Goal: Task Accomplishment & Management: Complete application form

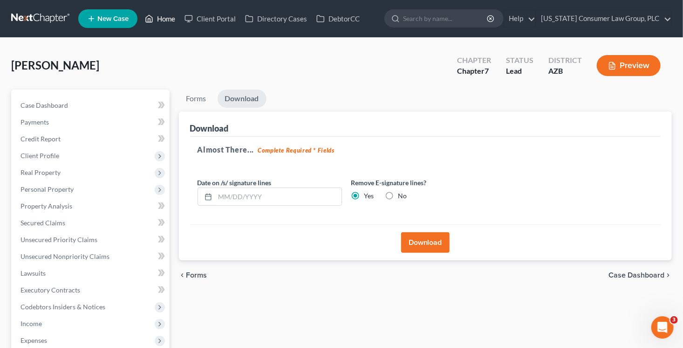
click at [159, 19] on link "Home" at bounding box center [160, 18] width 40 height 17
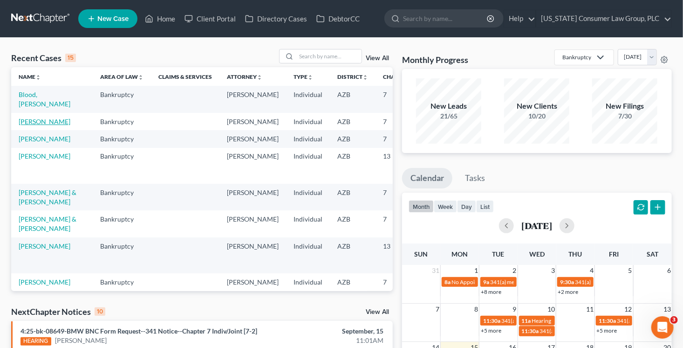
click at [37, 117] on link "[PERSON_NAME]" at bounding box center [45, 121] width 52 height 8
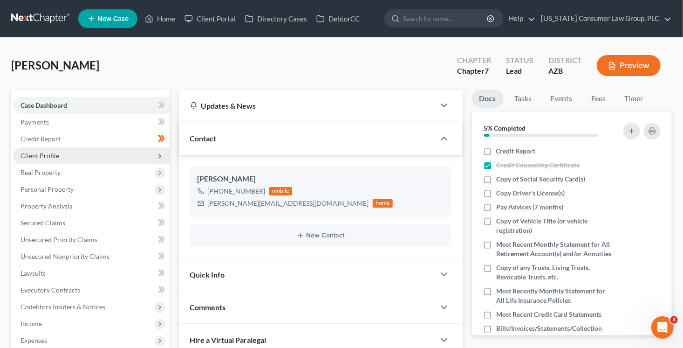
click at [56, 157] on span "Client Profile" at bounding box center [39, 155] width 39 height 8
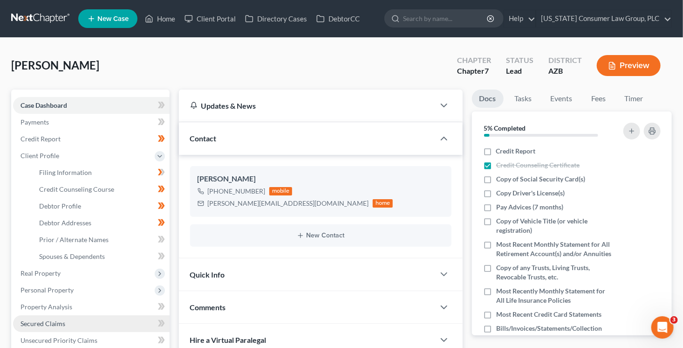
click at [61, 321] on span "Secured Claims" at bounding box center [42, 323] width 45 height 8
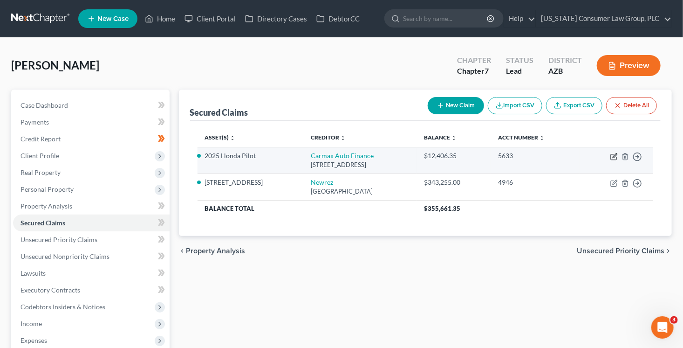
click at [614, 155] on icon "button" at bounding box center [615, 155] width 4 height 4
select select "48"
select select "2"
select select "0"
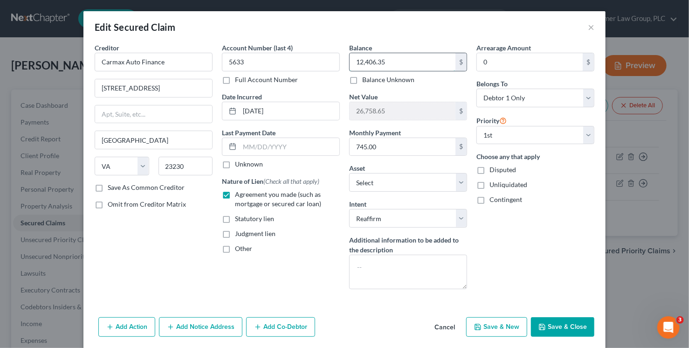
click at [400, 65] on input "12,406.35" at bounding box center [402, 62] width 106 height 18
type input "37,918.52"
click at [563, 324] on button "Save & Close" at bounding box center [562, 327] width 63 height 20
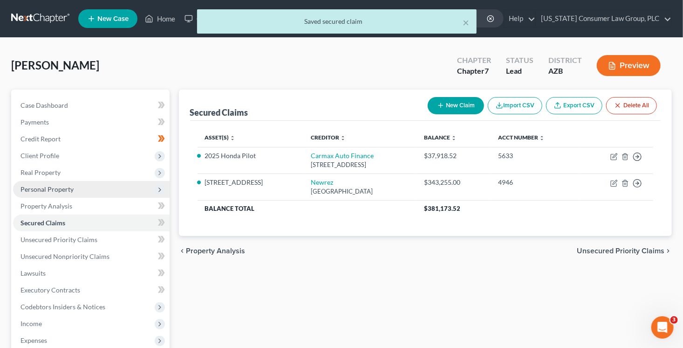
click at [72, 191] on span "Personal Property" at bounding box center [46, 189] width 53 height 8
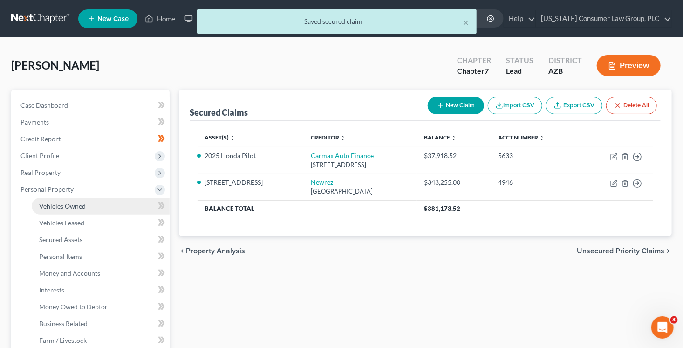
click at [101, 208] on link "Vehicles Owned" at bounding box center [101, 206] width 138 height 17
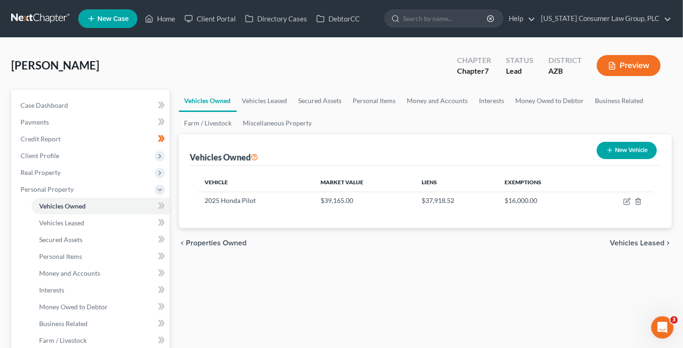
click at [614, 211] on div "Vehicle Market Value Liens Exemptions 2025 Honda Pilot $39,165.00 $37,918.52 $1…" at bounding box center [425, 196] width 471 height 62
click at [626, 200] on icon "button" at bounding box center [628, 200] width 4 height 4
select select "0"
select select "1"
select select "3"
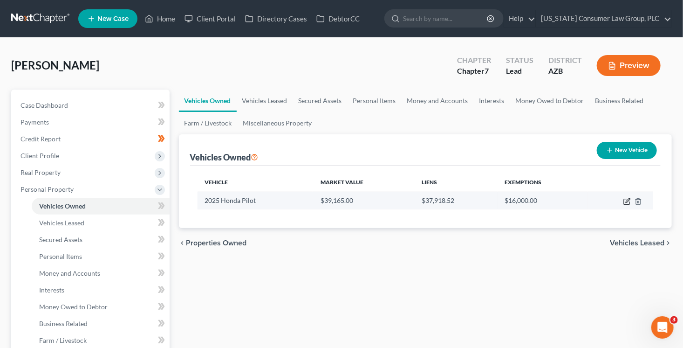
select select "0"
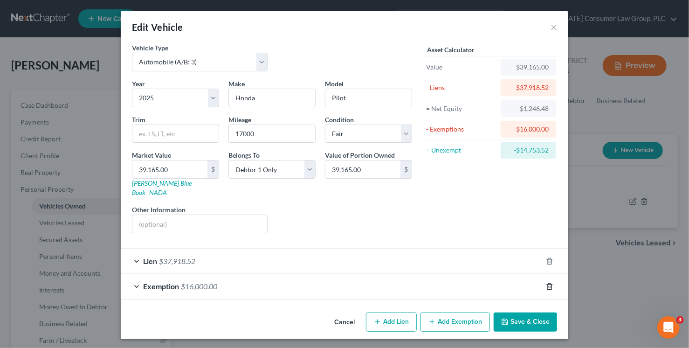
click at [550, 286] on line "button" at bounding box center [550, 287] width 0 height 2
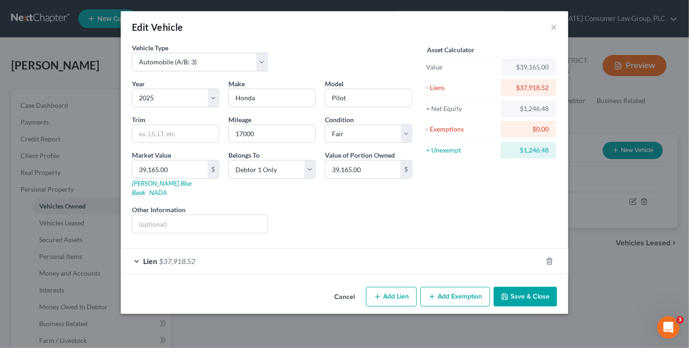
click at [461, 286] on button "Add Exemption" at bounding box center [454, 296] width 69 height 20
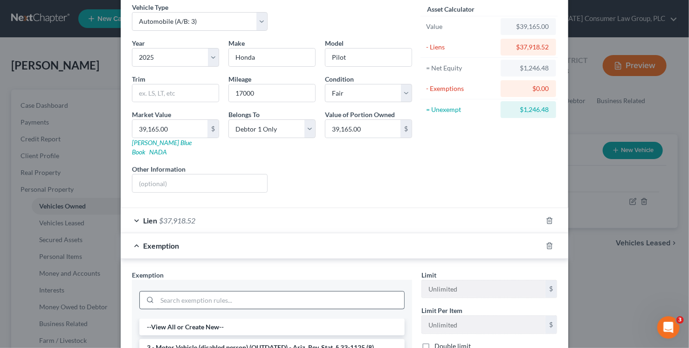
scroll to position [77, 0]
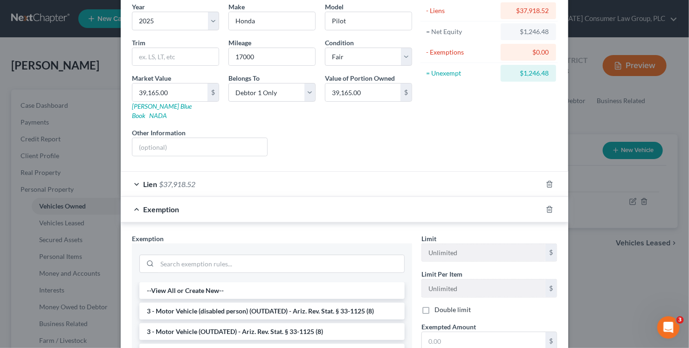
click at [463, 332] on input "text" at bounding box center [483, 341] width 123 height 18
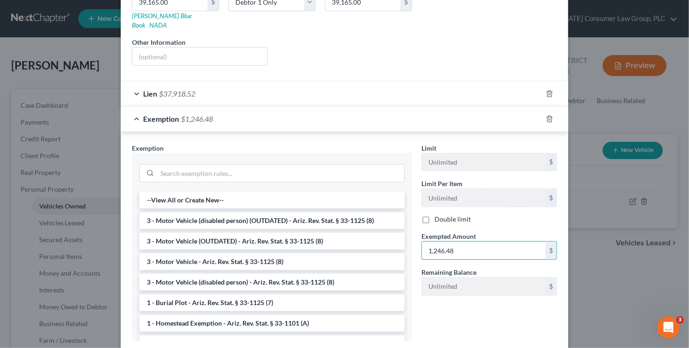
scroll to position [216, 0]
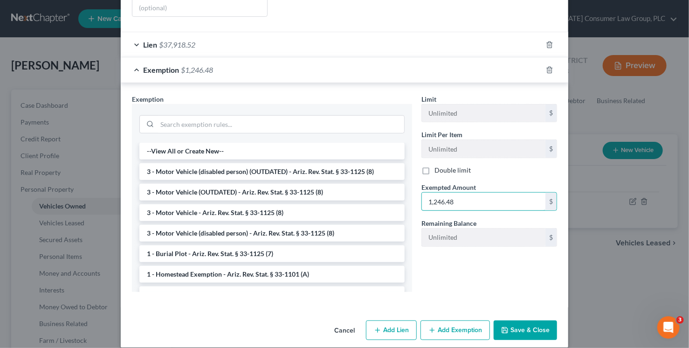
type input "1,246.48"
click at [540, 323] on button "Save & Close" at bounding box center [524, 330] width 63 height 20
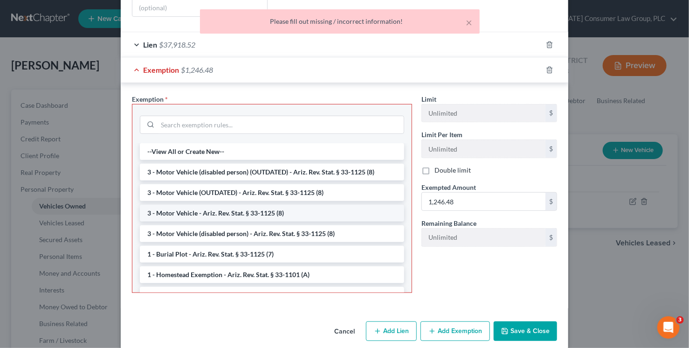
click at [245, 205] on li "3 - Motor Vehicle - Ariz. Rev. Stat. § 33-1125 (8)" at bounding box center [272, 213] width 264 height 17
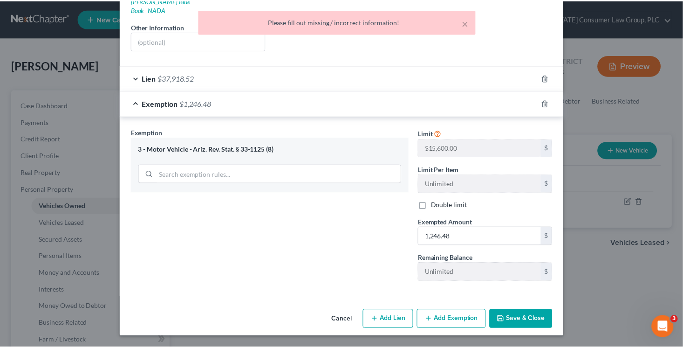
scroll to position [171, 0]
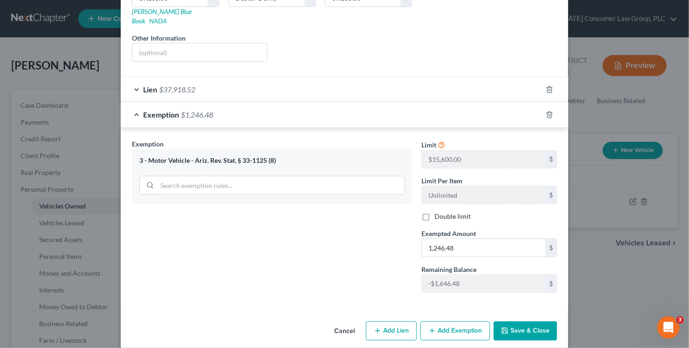
click at [532, 321] on button "Save & Close" at bounding box center [524, 331] width 63 height 20
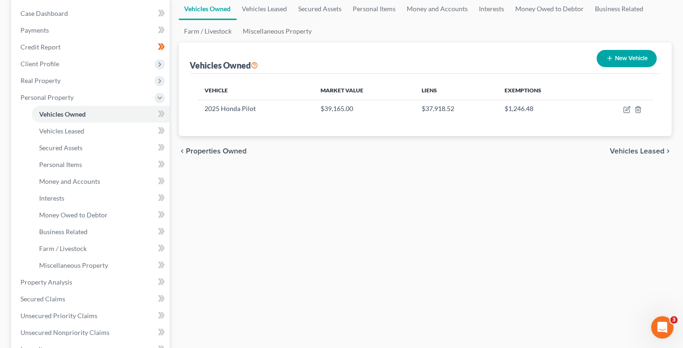
scroll to position [121, 0]
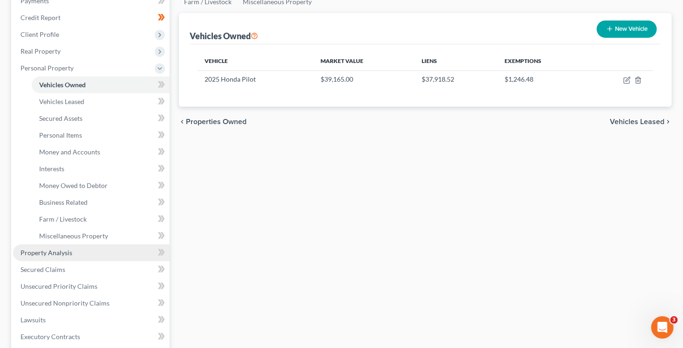
click at [65, 250] on span "Property Analysis" at bounding box center [46, 252] width 52 height 8
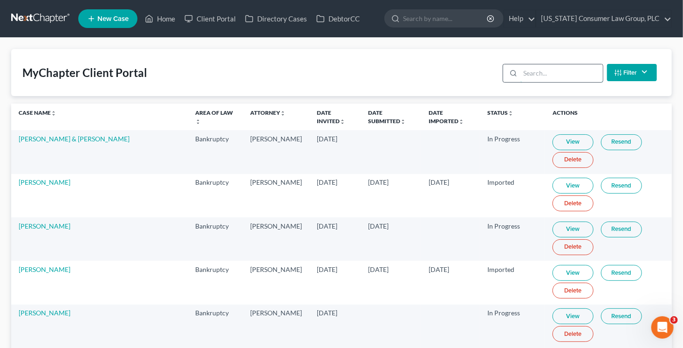
click at [544, 73] on input "search" at bounding box center [561, 73] width 82 height 18
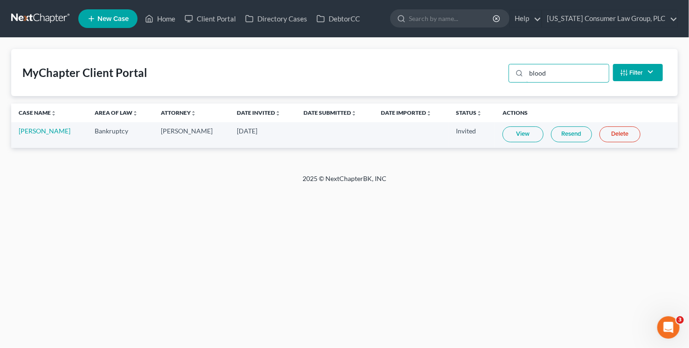
type input "blood"
click at [554, 135] on link "Resend" at bounding box center [571, 134] width 41 height 16
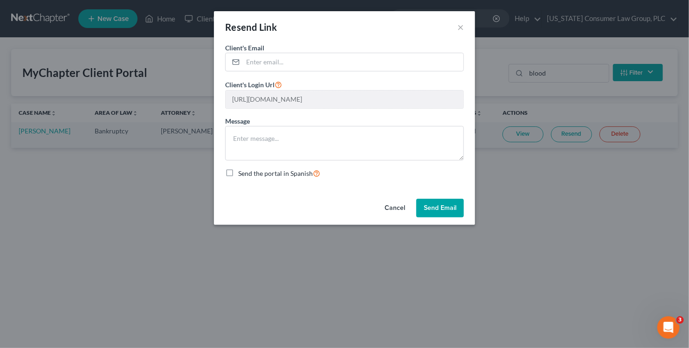
click at [455, 205] on button "Send Email" at bounding box center [440, 207] width 48 height 19
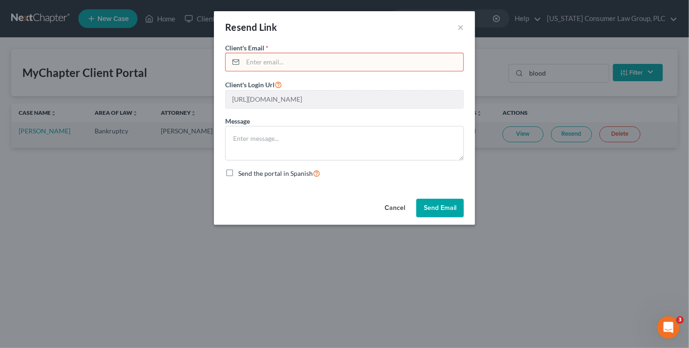
click at [267, 61] on input "email" at bounding box center [353, 62] width 220 height 18
click at [340, 58] on input "email" at bounding box center [353, 62] width 220 height 18
paste input "[EMAIL_ADDRESS][DOMAIN_NAME]"
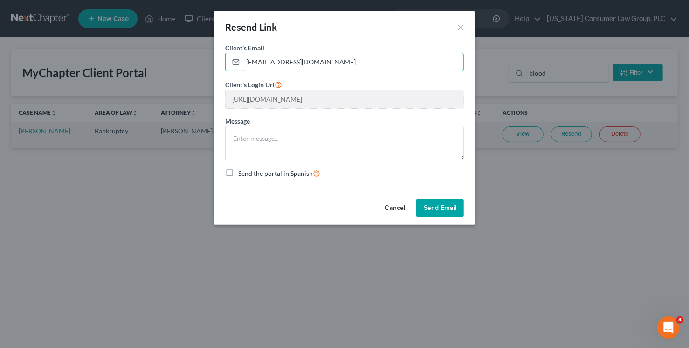
type input "[EMAIL_ADDRESS][DOMAIN_NAME]"
click at [459, 211] on button "Send Email" at bounding box center [440, 207] width 48 height 19
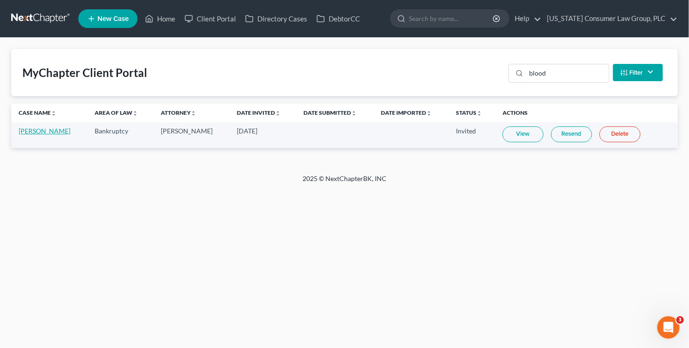
click at [46, 131] on link "[PERSON_NAME]" at bounding box center [45, 131] width 52 height 8
click at [43, 127] on link "[PERSON_NAME]" at bounding box center [45, 131] width 52 height 8
click at [42, 131] on link "[PERSON_NAME]" at bounding box center [45, 131] width 52 height 8
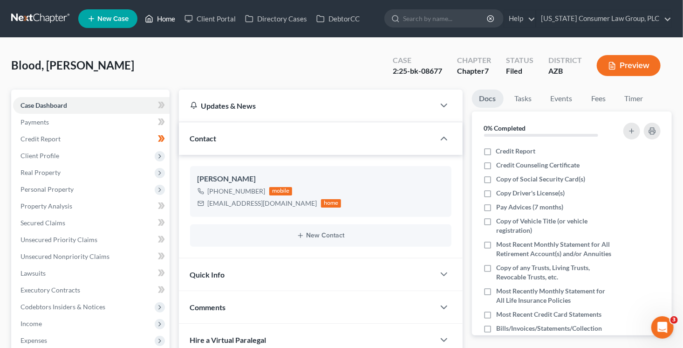
click at [162, 21] on link "Home" at bounding box center [160, 18] width 40 height 17
click at [162, 19] on link "Home" at bounding box center [160, 18] width 40 height 17
